Goal: Navigation & Orientation: Find specific page/section

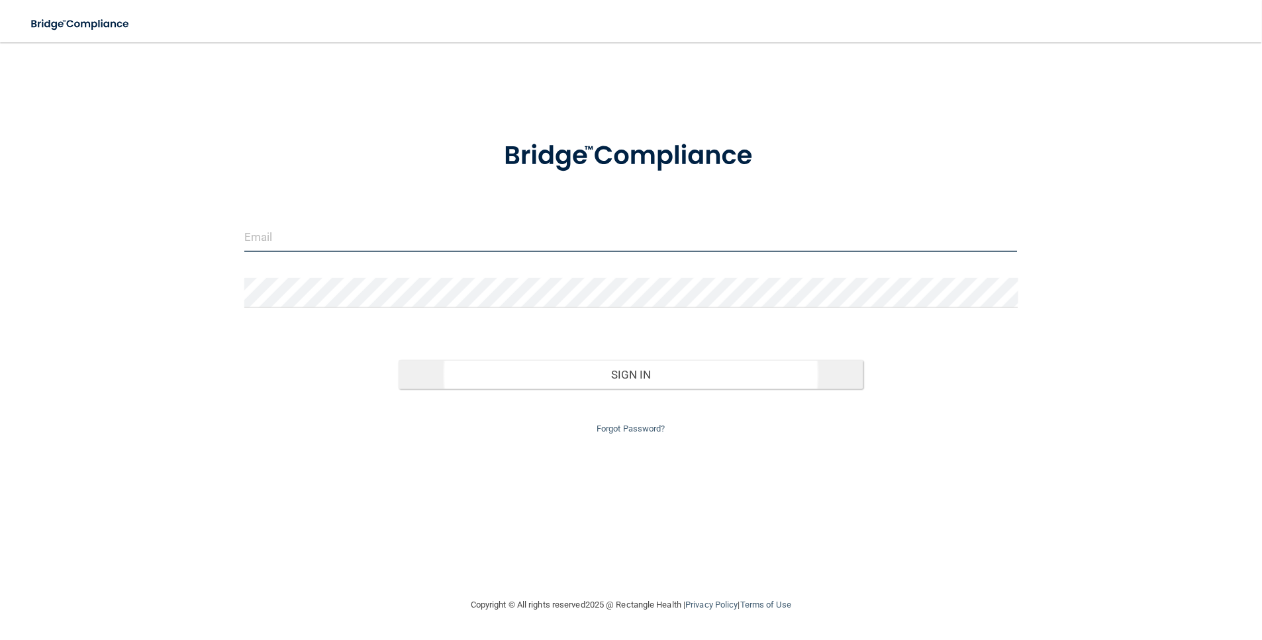
type input "[EMAIL_ADDRESS][DOMAIN_NAME]"
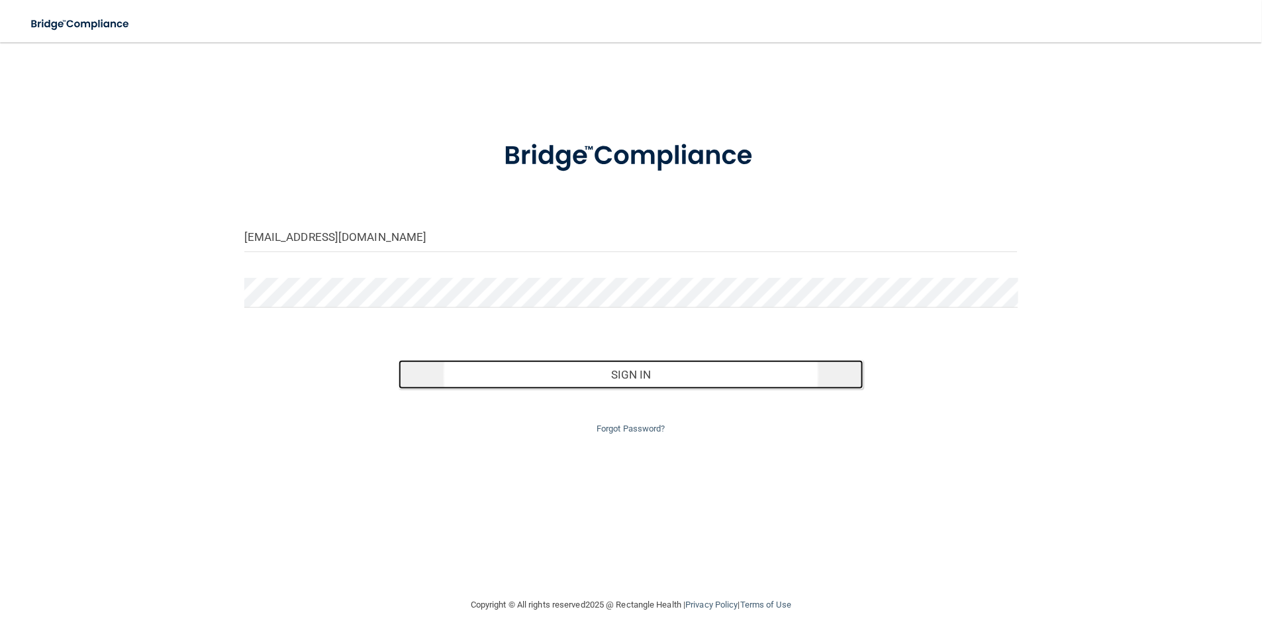
click at [657, 382] on button "Sign In" at bounding box center [630, 374] width 464 height 29
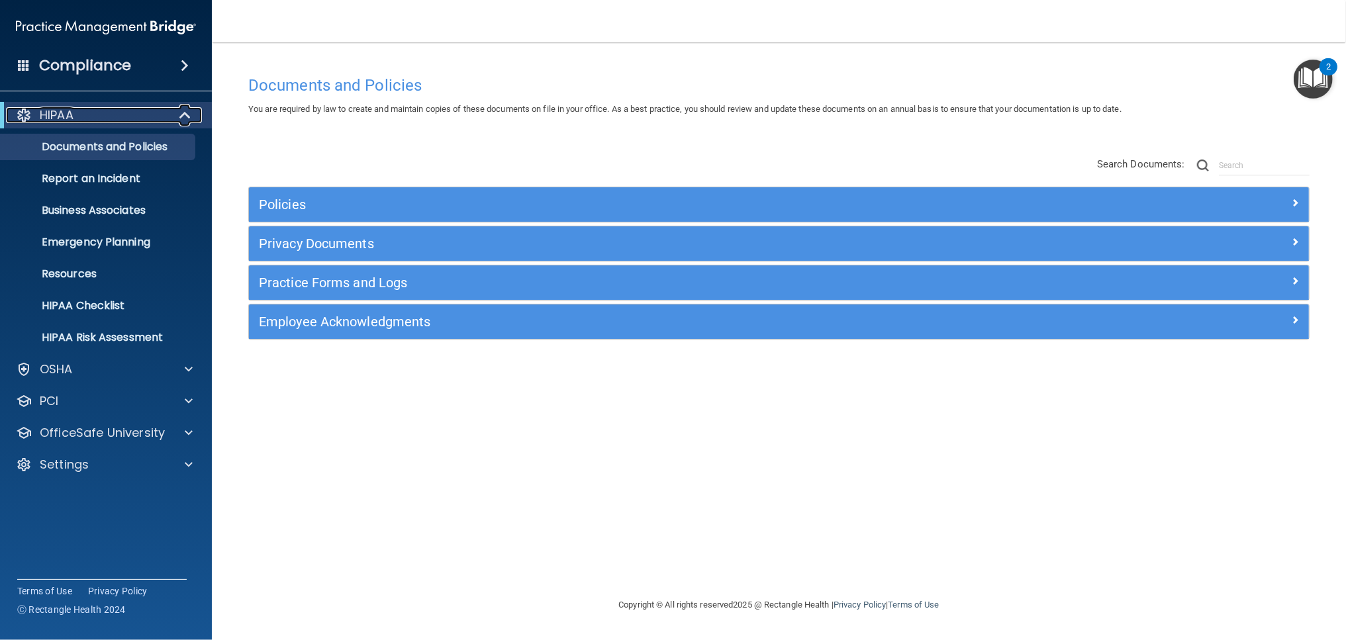
click at [182, 113] on span at bounding box center [186, 115] width 11 height 16
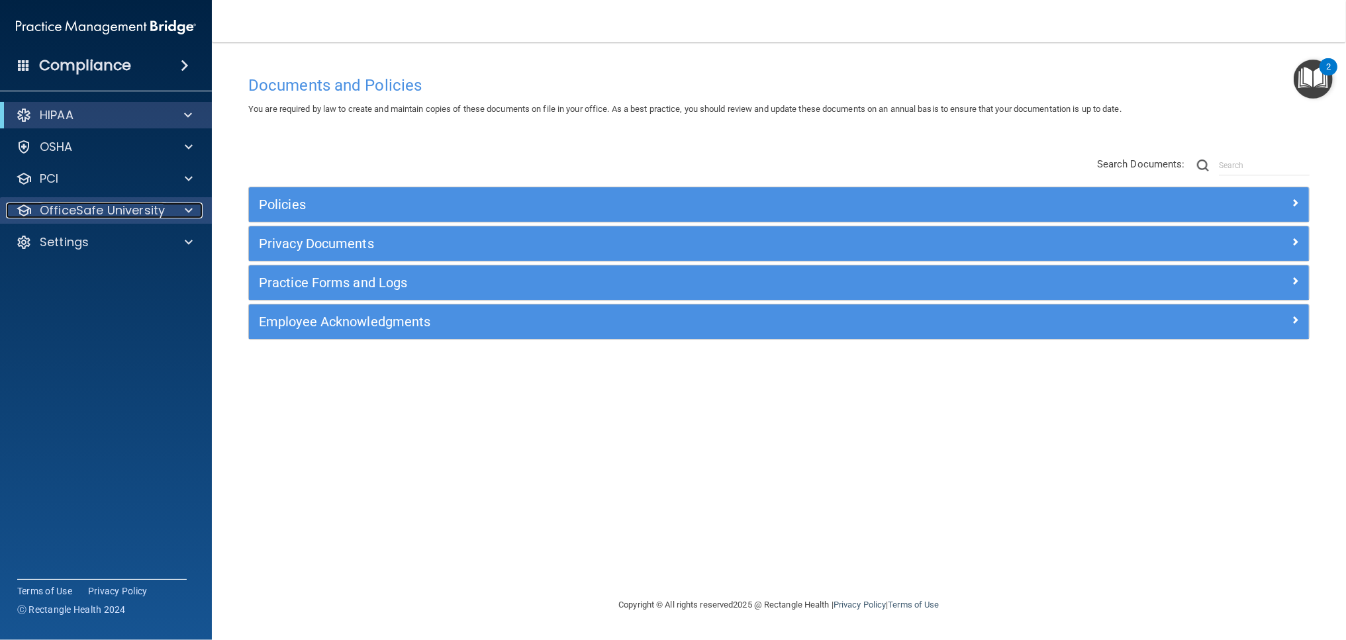
click at [157, 210] on p "OfficeSafe University" at bounding box center [102, 211] width 125 height 16
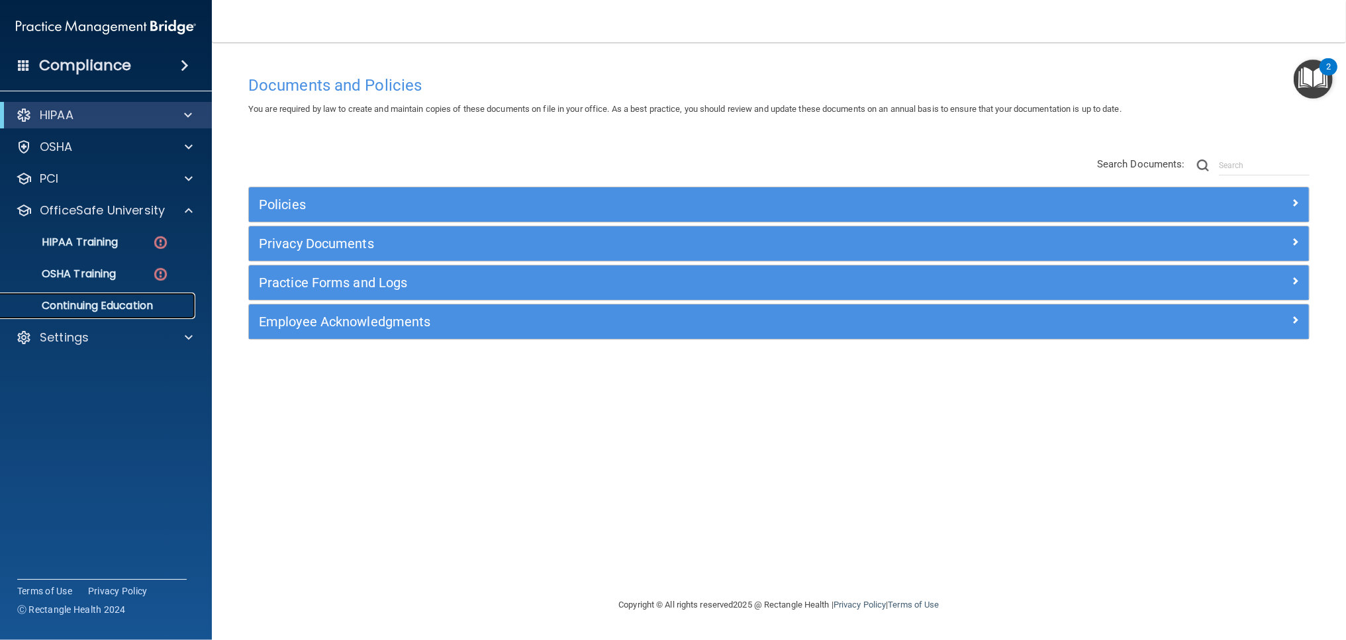
click at [82, 302] on p "Continuing Education" at bounding box center [99, 305] width 181 height 13
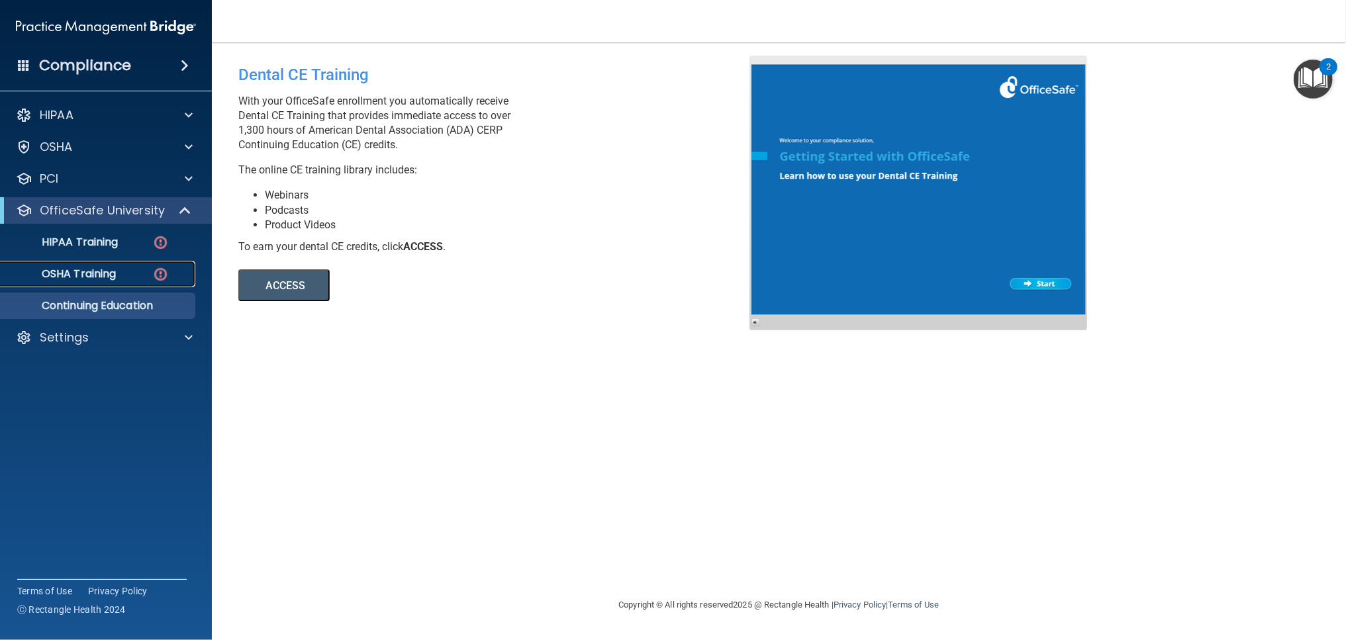
click at [86, 274] on p "OSHA Training" at bounding box center [62, 273] width 107 height 13
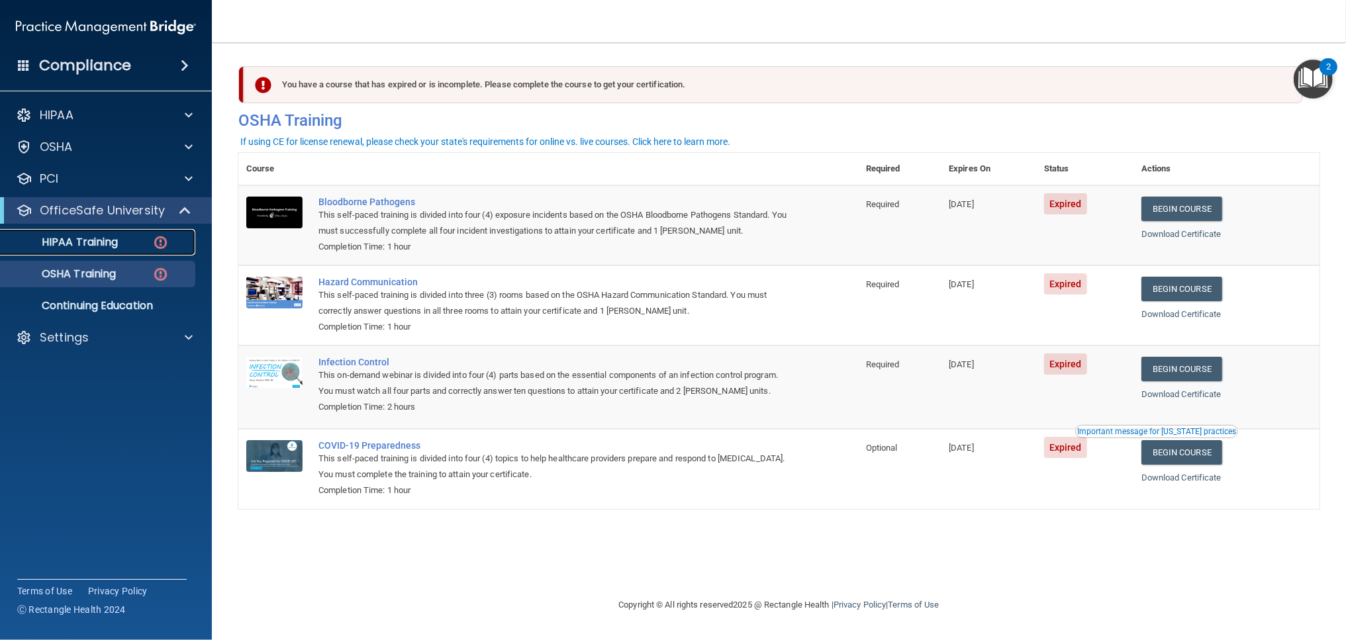
click at [78, 248] on p "HIPAA Training" at bounding box center [63, 242] width 109 height 13
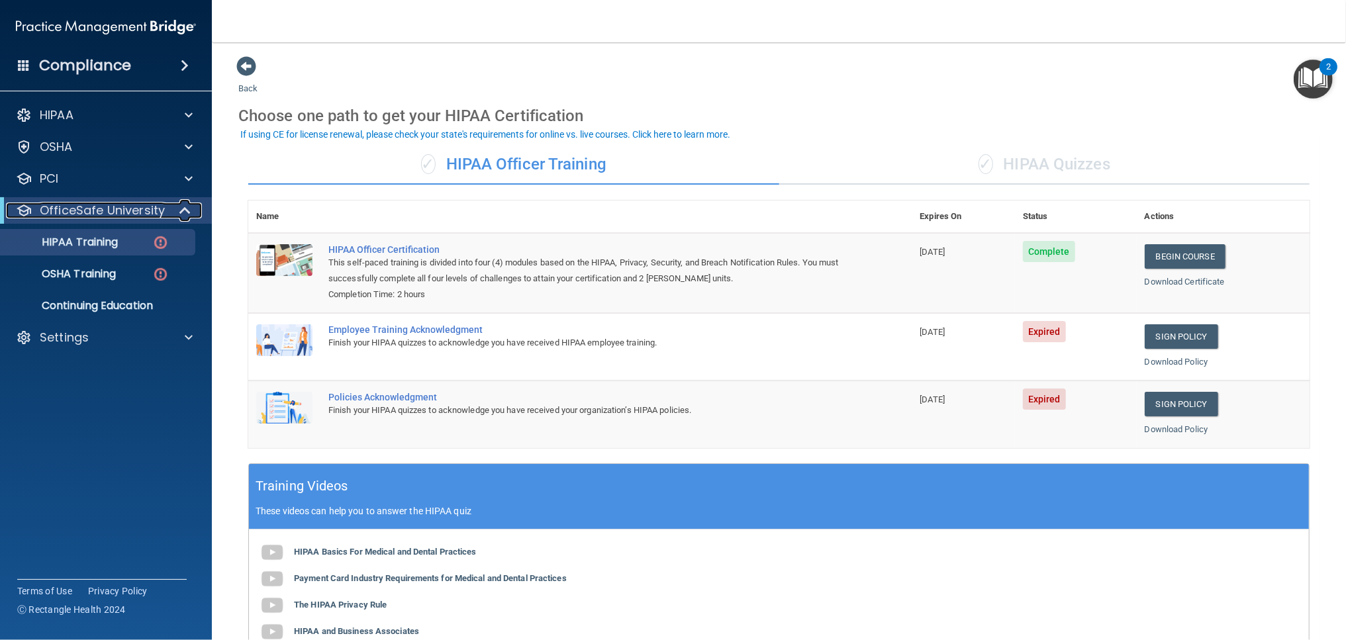
click at [183, 208] on span at bounding box center [186, 211] width 11 height 16
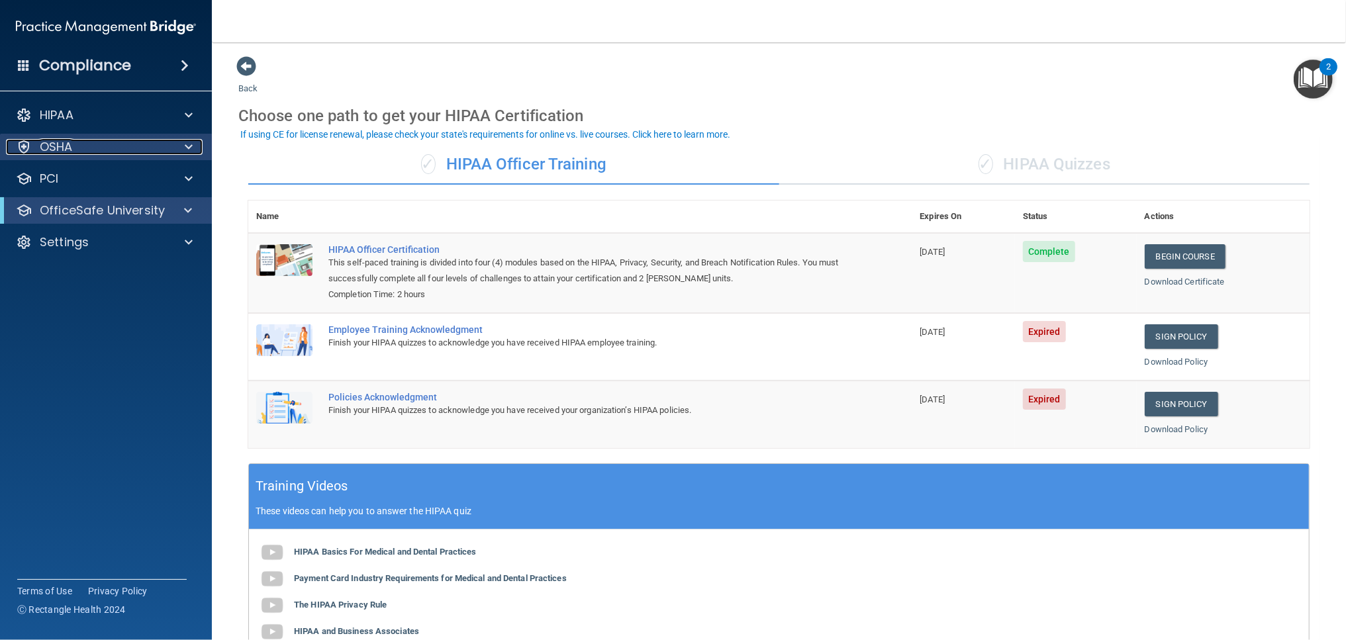
click at [189, 148] on span at bounding box center [189, 147] width 8 height 16
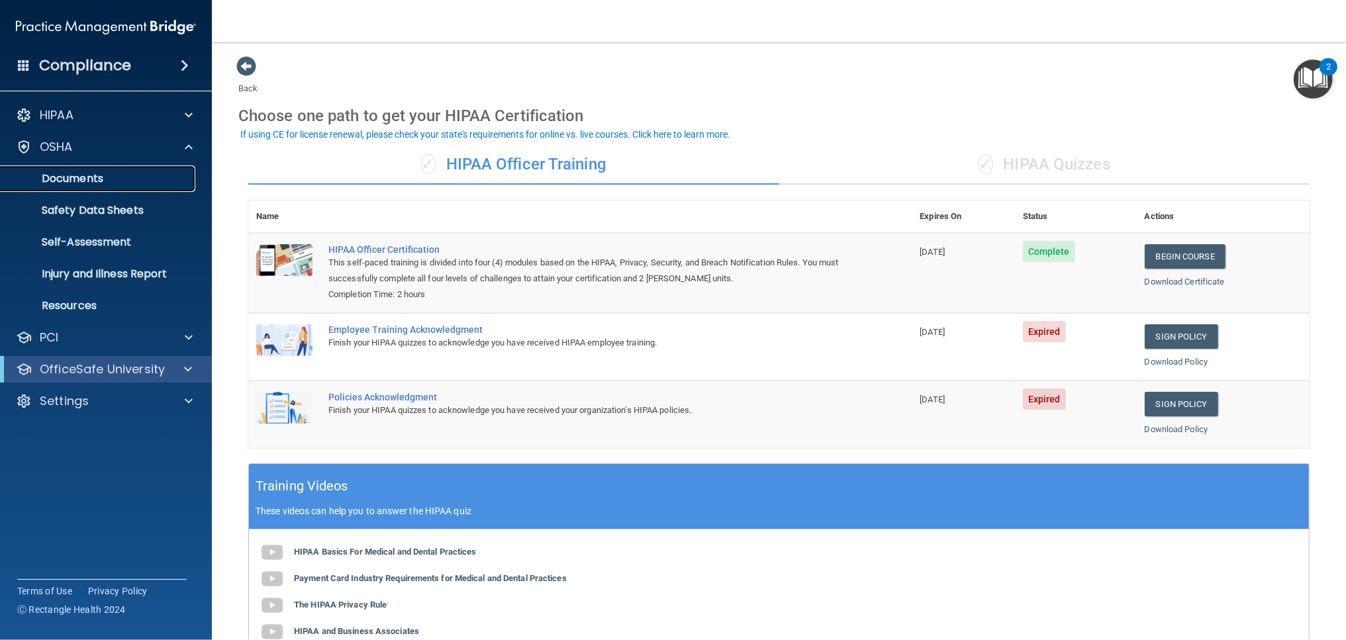
click at [106, 177] on p "Documents" at bounding box center [99, 178] width 181 height 13
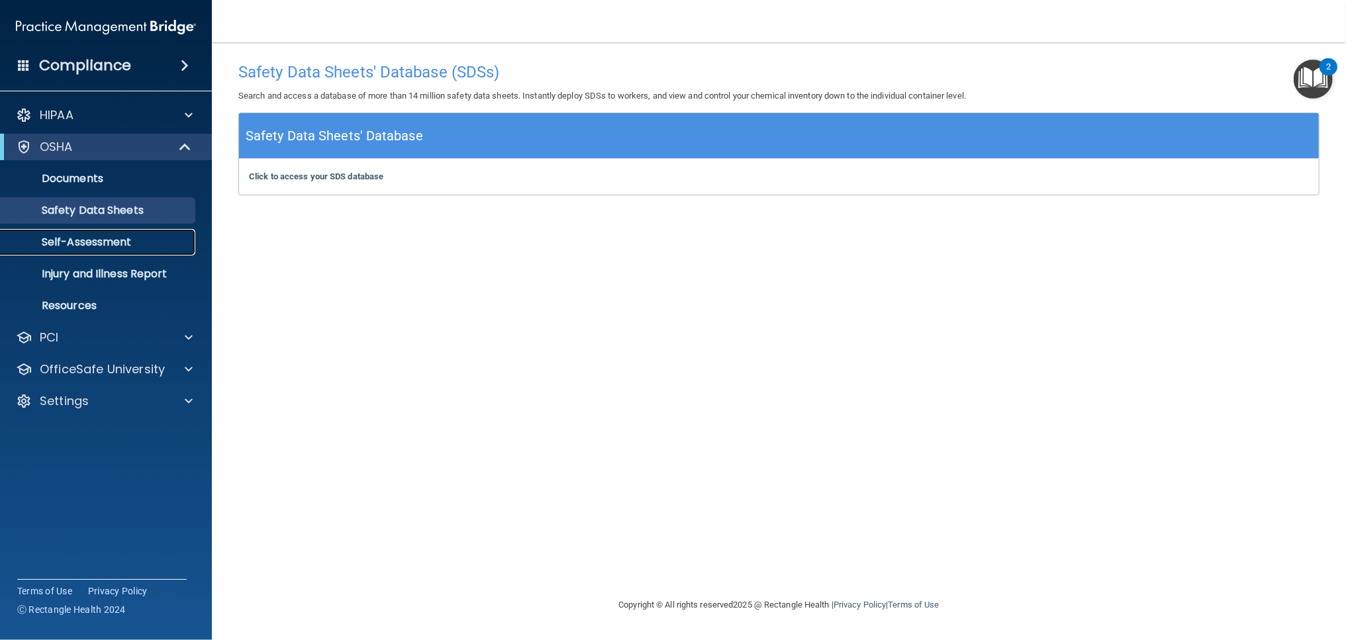
click at [116, 248] on p "Self-Assessment" at bounding box center [99, 242] width 181 height 13
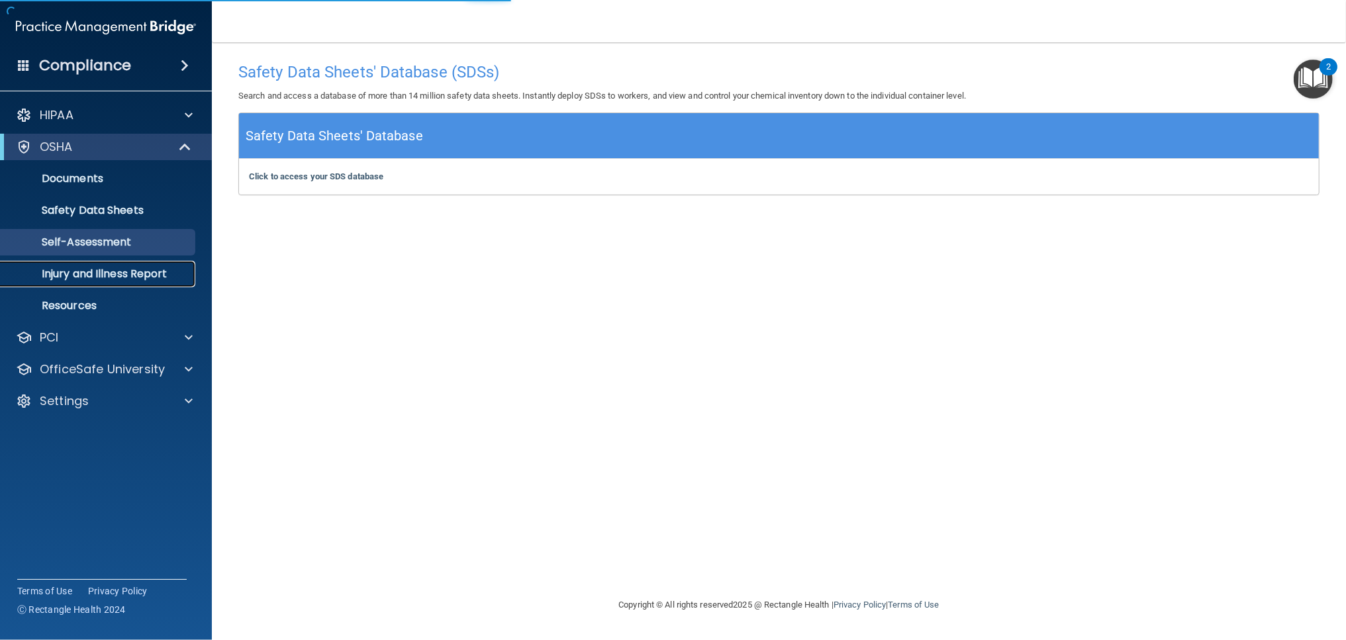
click at [120, 267] on p "Injury and Illness Report" at bounding box center [99, 273] width 181 height 13
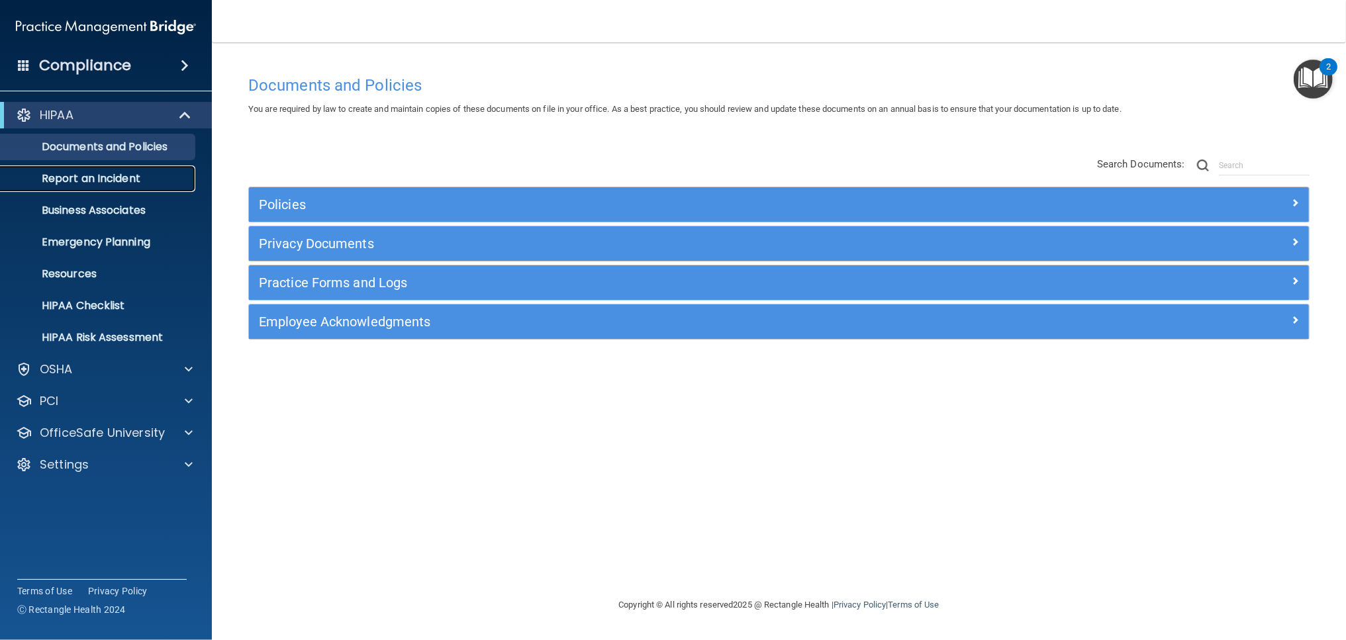
click at [134, 179] on p "Report an Incident" at bounding box center [99, 178] width 181 height 13
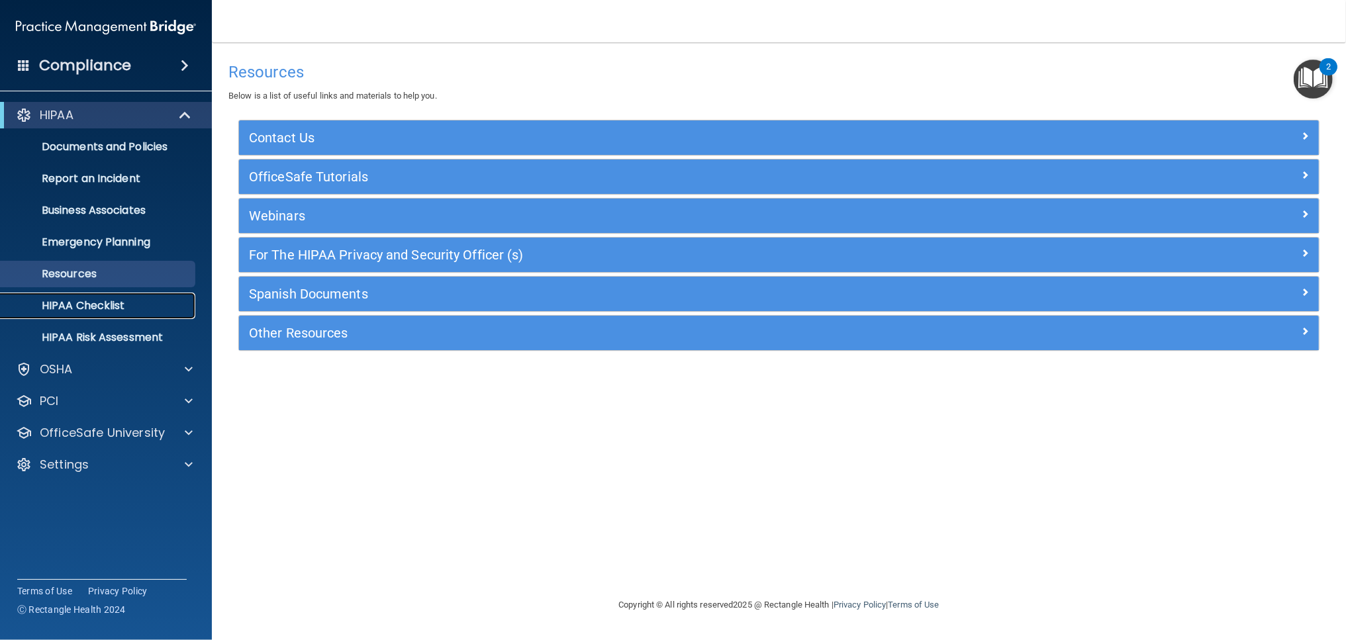
click at [95, 310] on p "HIPAA Checklist" at bounding box center [99, 305] width 181 height 13
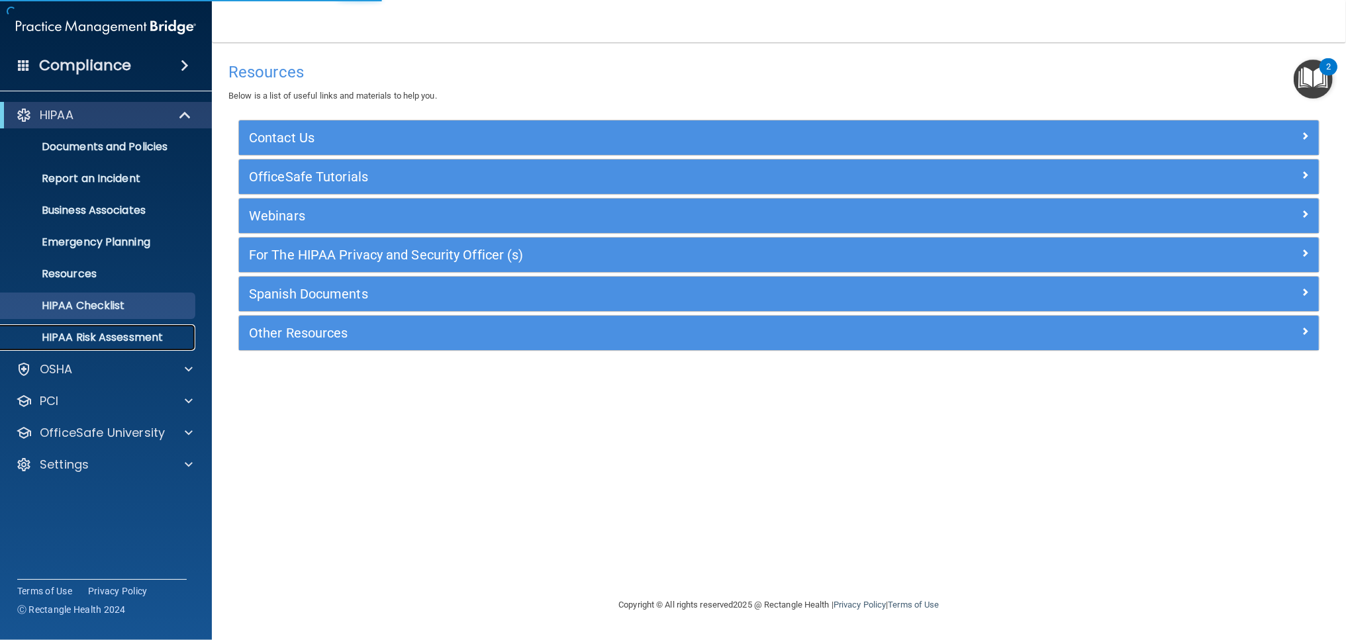
click at [111, 340] on p "HIPAA Risk Assessment" at bounding box center [99, 337] width 181 height 13
